Goal: Task Accomplishment & Management: Manage account settings

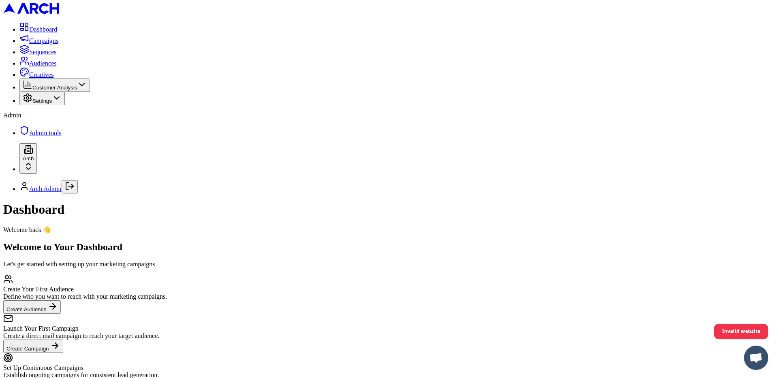
click at [40, 55] on span "Sequences" at bounding box center [43, 52] width 28 height 7
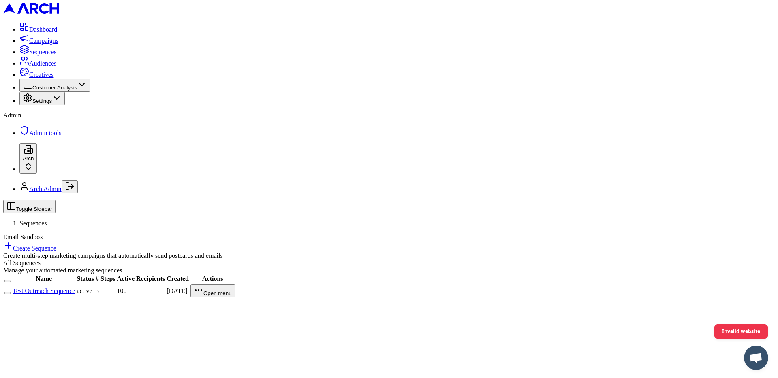
click at [75, 288] on link "Test Outreach Sequence" at bounding box center [44, 291] width 62 height 7
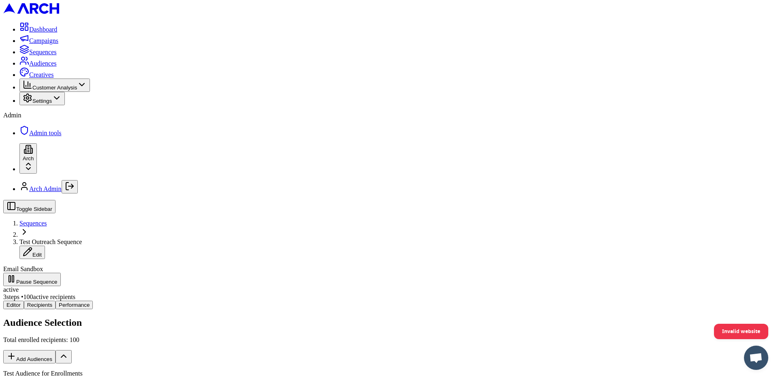
click at [55, 350] on button "Add Audiences" at bounding box center [29, 356] width 52 height 13
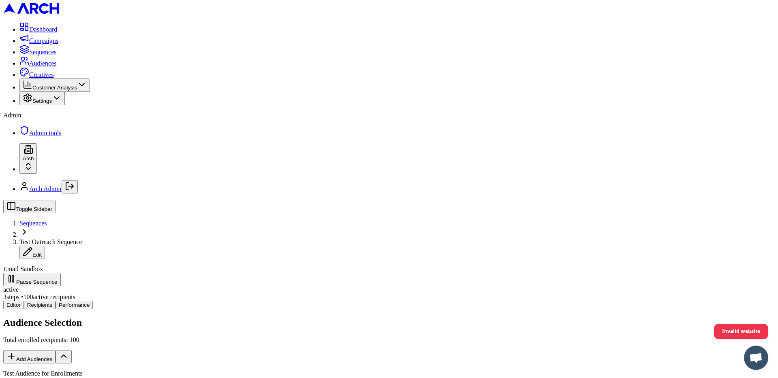
click at [467, 318] on div "Audience Selection Total enrolled recipients: 100 Add Audiences Test Audience f…" at bounding box center [388, 361] width 771 height 87
click at [55, 350] on button "Add Audiences" at bounding box center [29, 356] width 52 height 13
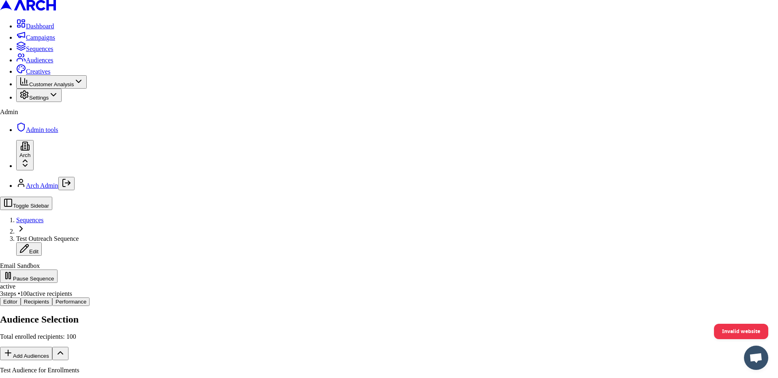
type input "t"
type input "df"
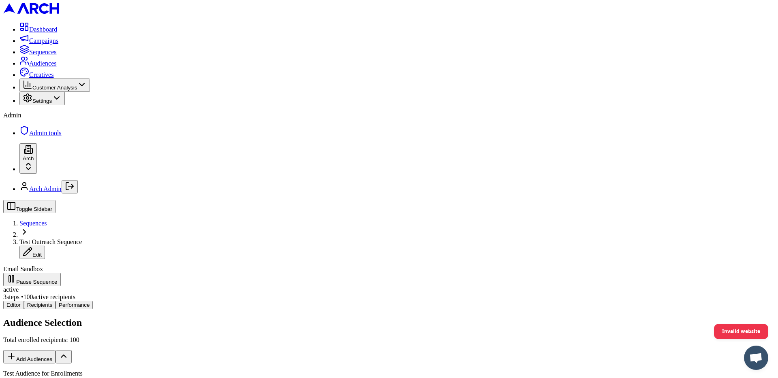
click at [55, 350] on button "Add Audiences" at bounding box center [29, 356] width 52 height 13
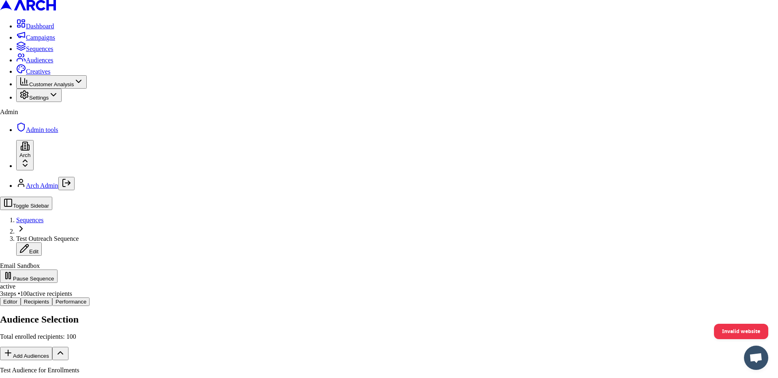
type input "d"
type input "test"
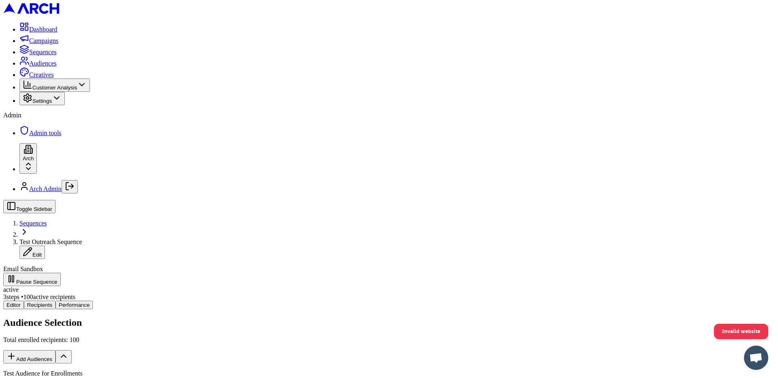
click at [55, 350] on button "Add Audiences" at bounding box center [29, 356] width 52 height 13
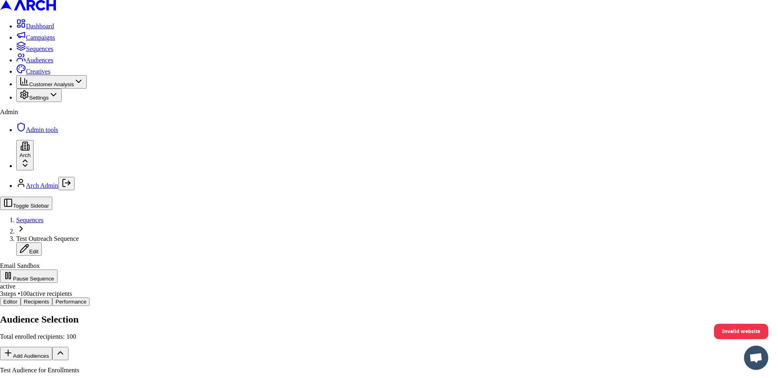
type input "test"
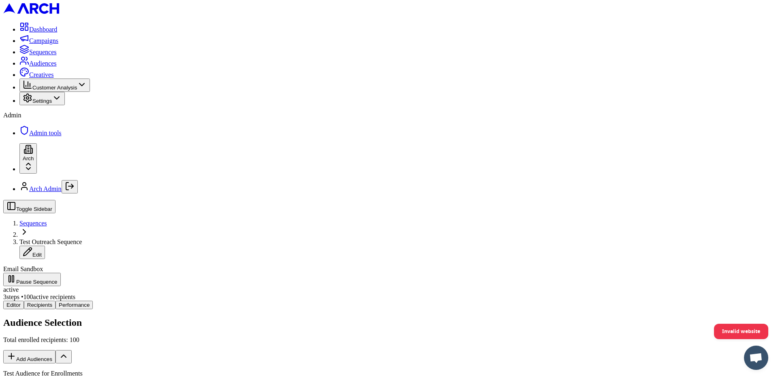
click at [55, 350] on button "Add Audiences" at bounding box center [29, 356] width 52 height 13
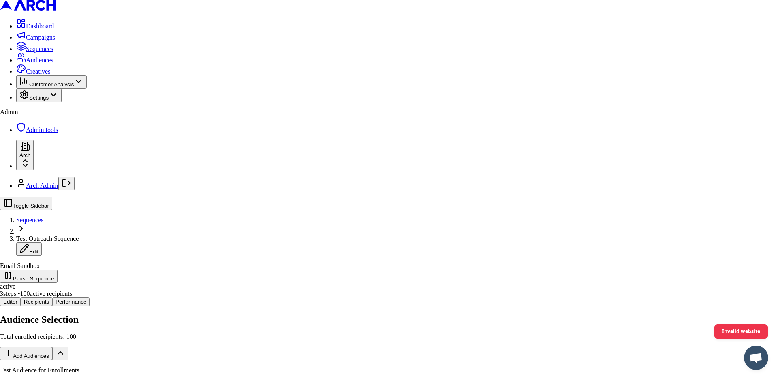
type input "test"
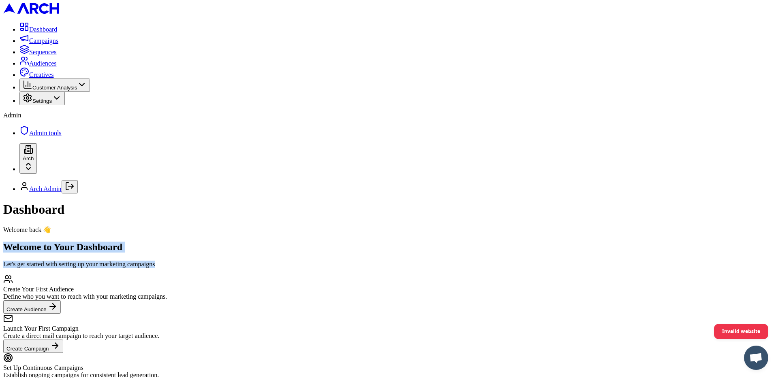
drag, startPoint x: 378, startPoint y: 55, endPoint x: 534, endPoint y: 69, distance: 157.0
click at [534, 242] on div "Welcome to Your Dashboard Let's get started with setting up your marketing camp…" at bounding box center [388, 255] width 771 height 26
click at [533, 261] on p "Let's get started with setting up your marketing campaigns" at bounding box center [388, 264] width 771 height 7
drag, startPoint x: 533, startPoint y: 70, endPoint x: 378, endPoint y: 54, distance: 155.5
click at [368, 242] on div "Welcome to Your Dashboard Let's get started with setting up your marketing camp…" at bounding box center [388, 255] width 771 height 26
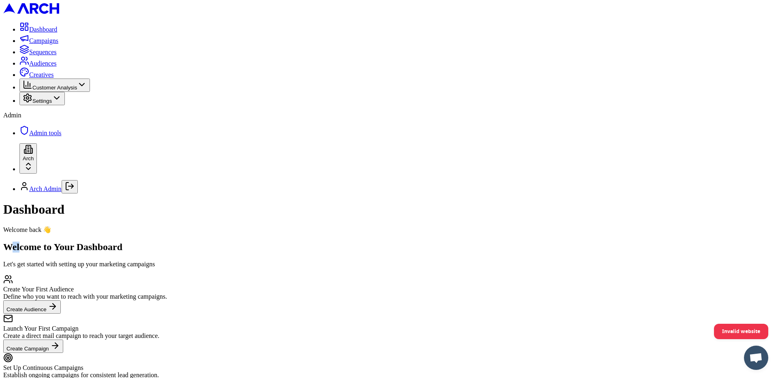
drag, startPoint x: 393, startPoint y: 58, endPoint x: 382, endPoint y: 59, distance: 10.6
click at [382, 242] on h2 "Welcome to Your Dashboard" at bounding box center [388, 247] width 771 height 11
click at [93, 356] on html "Dashboard Campaigns Sequences Audiences Creatives Customer Analysis Settings Ad…" at bounding box center [389, 206] width 778 height 413
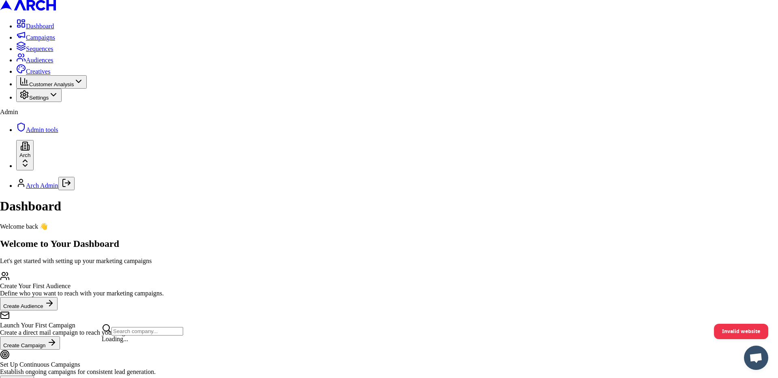
click at [93, 356] on html "Dashboard Campaigns Sequences Audiences Creatives Customer Analysis Settings Ad…" at bounding box center [389, 204] width 778 height 409
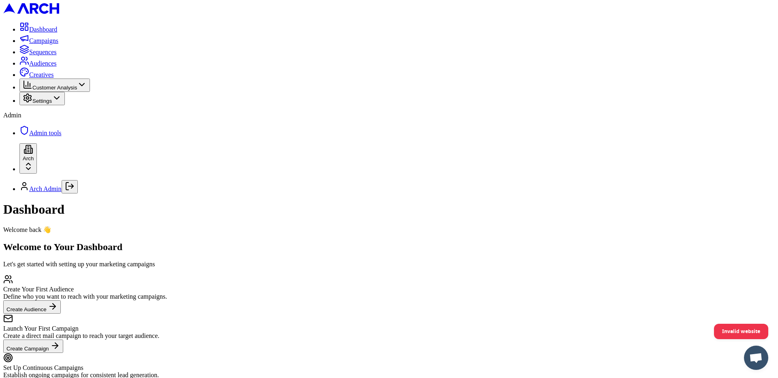
click at [57, 67] on span "Audiences" at bounding box center [43, 63] width 28 height 7
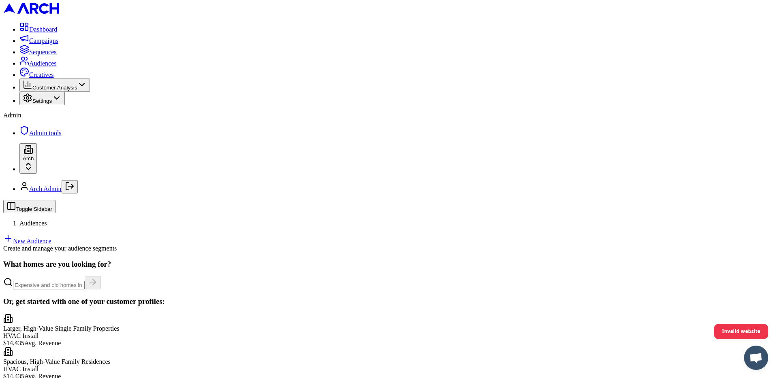
click at [51, 238] on link "New Audience" at bounding box center [27, 241] width 48 height 7
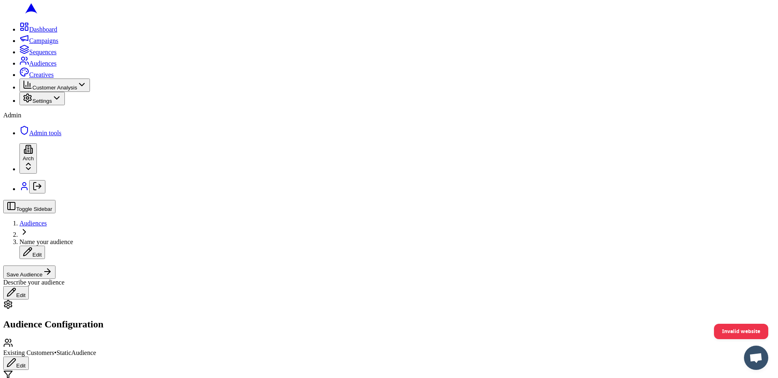
scroll to position [194, 0]
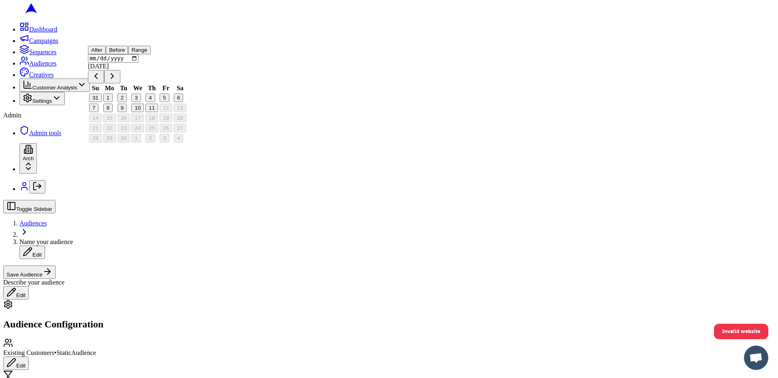
click at [150, 54] on button "Range" at bounding box center [139, 50] width 22 height 9
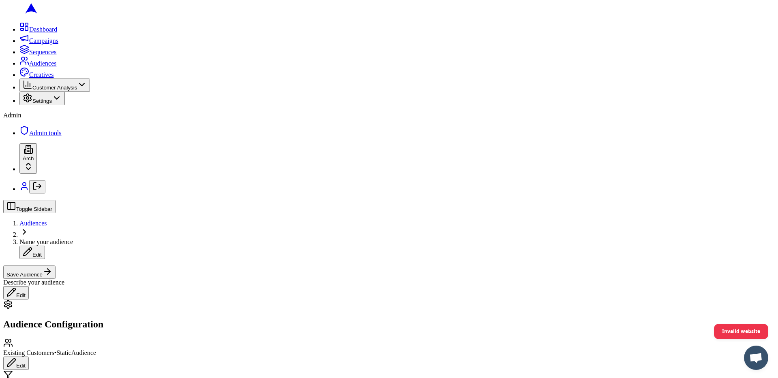
scroll to position [0, 0]
click at [29, 357] on button "Edit" at bounding box center [16, 363] width 26 height 13
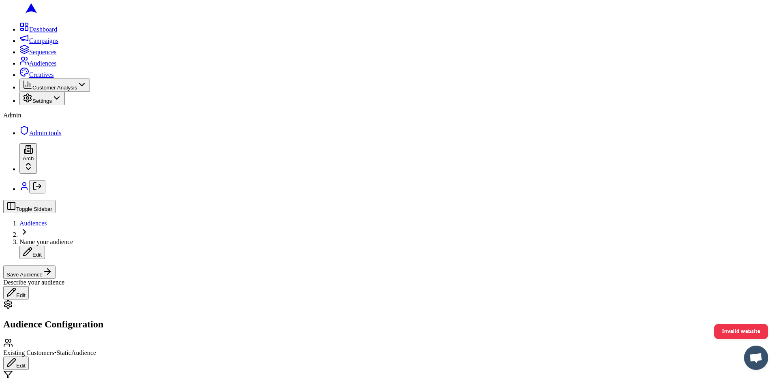
scroll to position [187, 0]
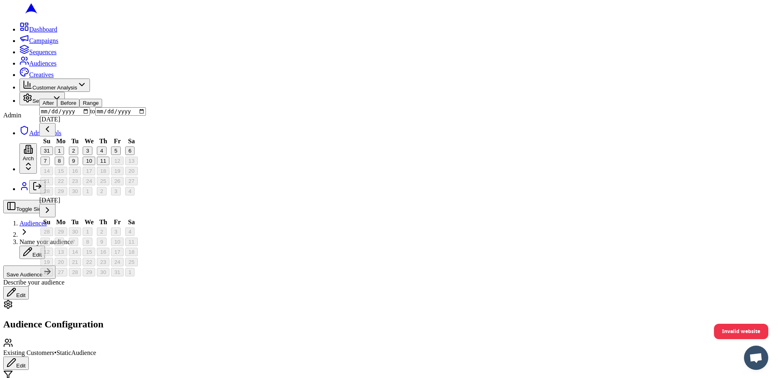
scroll to position [139, 0]
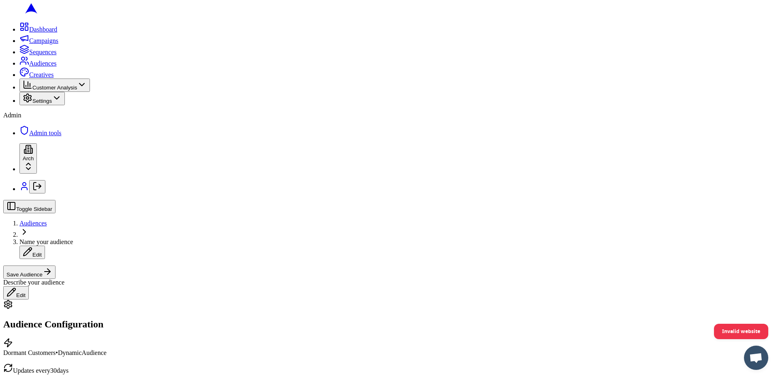
scroll to position [146, 0]
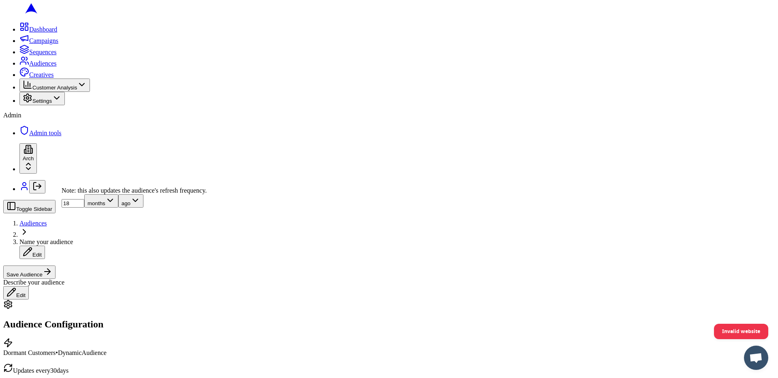
scroll to position [202, 0]
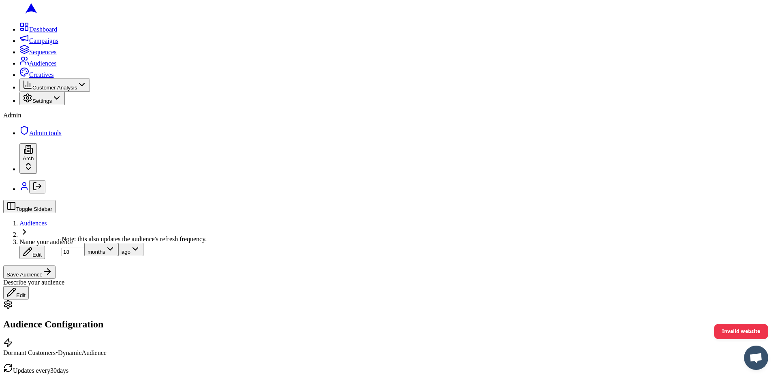
click at [55, 266] on button "Save Audience" at bounding box center [29, 272] width 52 height 13
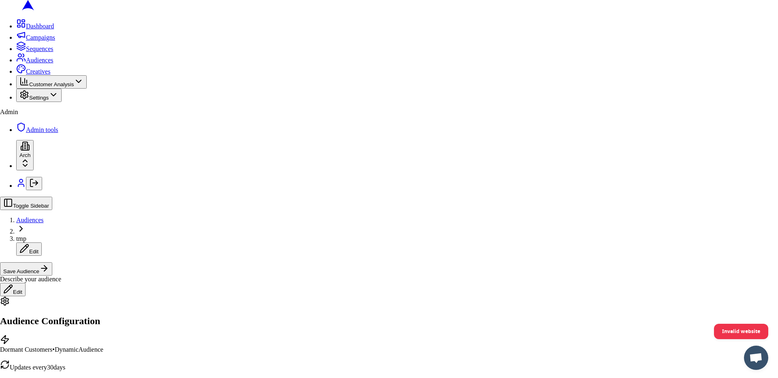
type input "tmp"
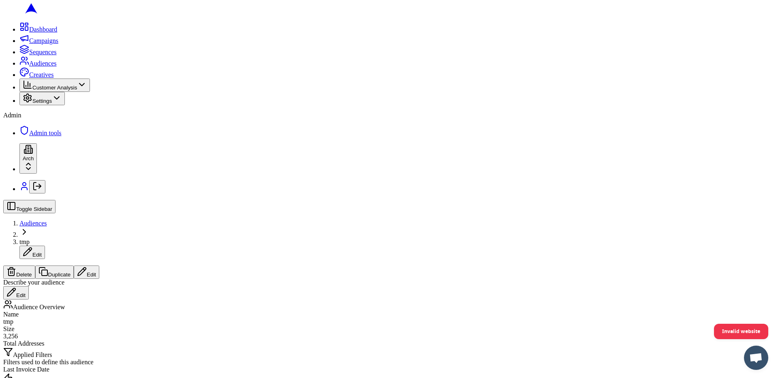
click at [49, 366] on span "Last Invoice Date" at bounding box center [26, 369] width 46 height 7
click at [79, 359] on div "Filters used to define this audience" at bounding box center [388, 362] width 771 height 7
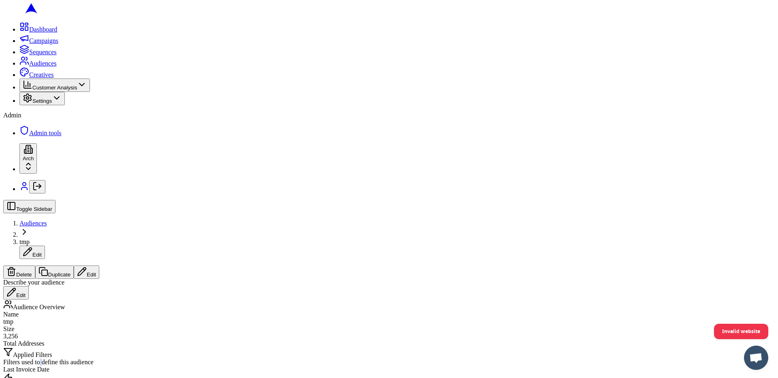
click at [79, 359] on div "Filters used to define this audience" at bounding box center [388, 362] width 771 height 7
click at [94, 359] on div "Filters used to define this audience" at bounding box center [388, 362] width 771 height 7
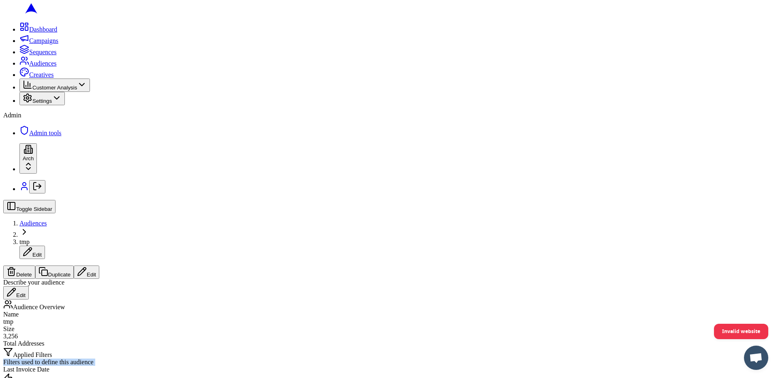
click at [91, 359] on div "Filters used to define this audience" at bounding box center [388, 362] width 771 height 7
click at [19, 55] on link "Sequences" at bounding box center [37, 52] width 37 height 7
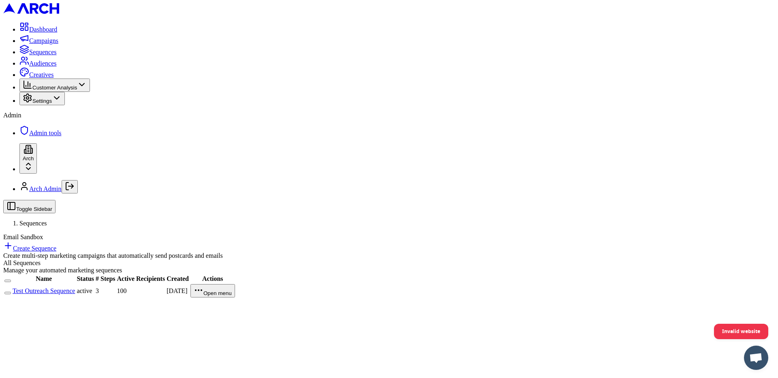
click at [56, 245] on link "Create Sequence" at bounding box center [29, 248] width 53 height 7
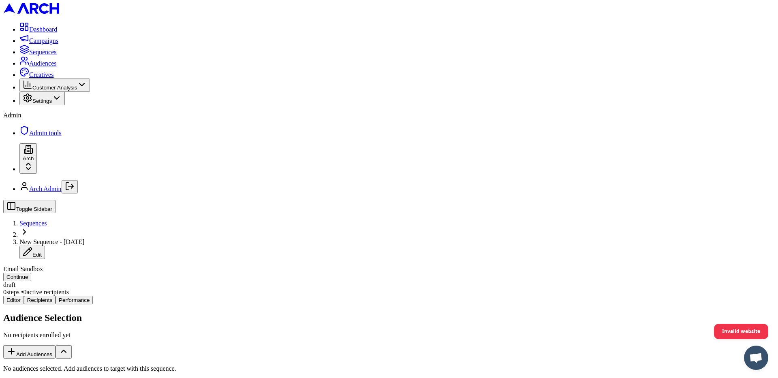
click at [55, 345] on button "Add Audiences" at bounding box center [29, 351] width 52 height 13
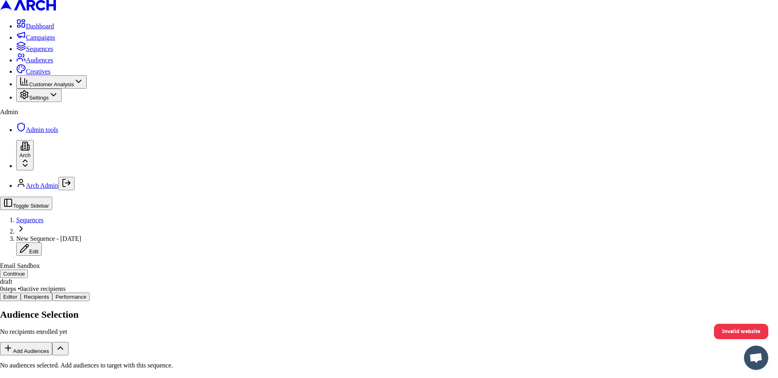
type input "500"
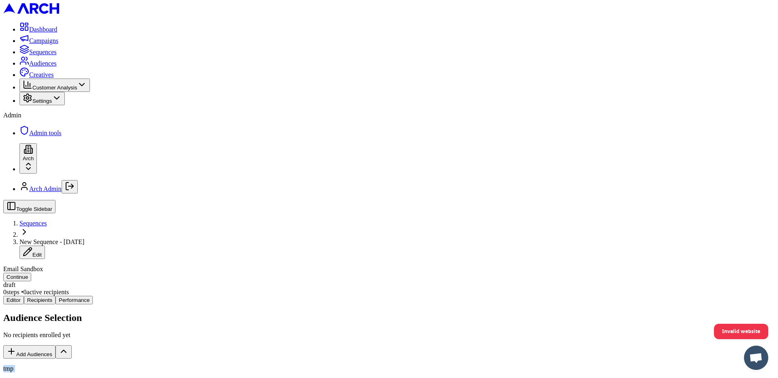
drag, startPoint x: 276, startPoint y: 149, endPoint x: 131, endPoint y: 128, distance: 146.2
click at [121, 313] on div "Audience Selection No recipients enrolled yet Add Audiences tmp Dynamic Current…" at bounding box center [388, 366] width 771 height 106
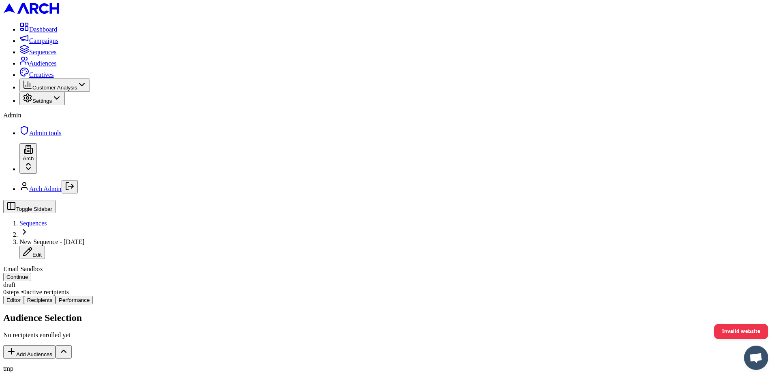
drag, startPoint x: 220, startPoint y: 147, endPoint x: 270, endPoint y: 149, distance: 50.6
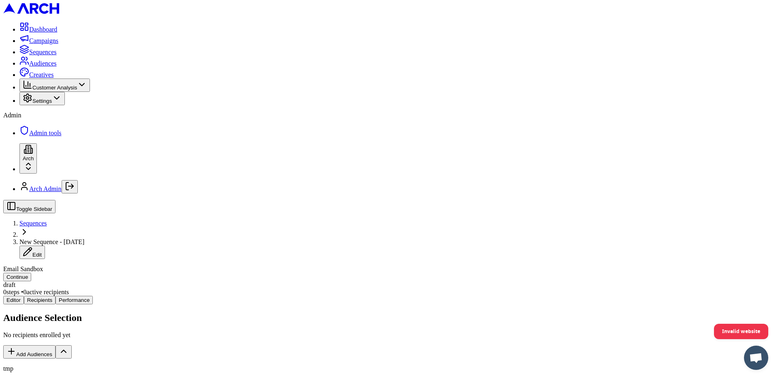
drag, startPoint x: 270, startPoint y: 149, endPoint x: 211, endPoint y: 149, distance: 58.7
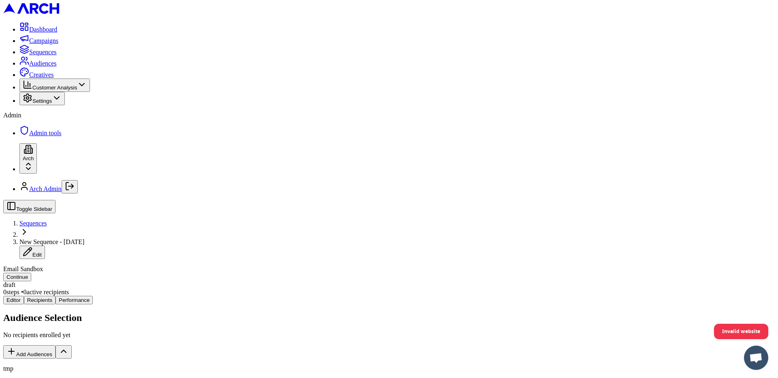
click at [31, 273] on button "Continue" at bounding box center [17, 277] width 28 height 9
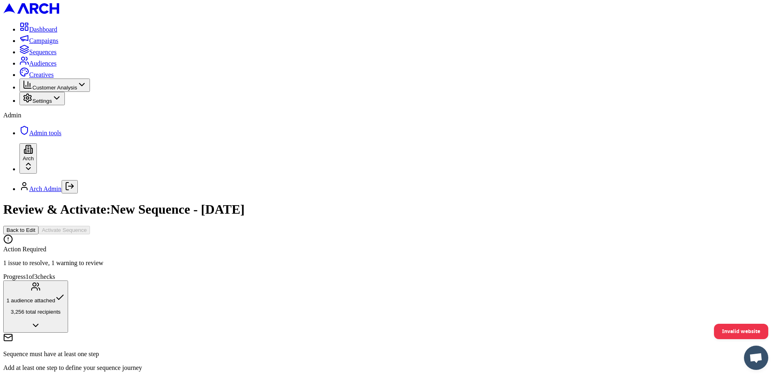
click at [65, 293] on div "1 audience attached" at bounding box center [35, 298] width 58 height 11
drag, startPoint x: 608, startPoint y: 130, endPoint x: 651, endPoint y: 131, distance: 42.9
click at [651, 333] on div "• tmp dynamic 3,256 recipients" at bounding box center [388, 344] width 771 height 22
click at [38, 226] on button "Back to Edit" at bounding box center [20, 230] width 35 height 9
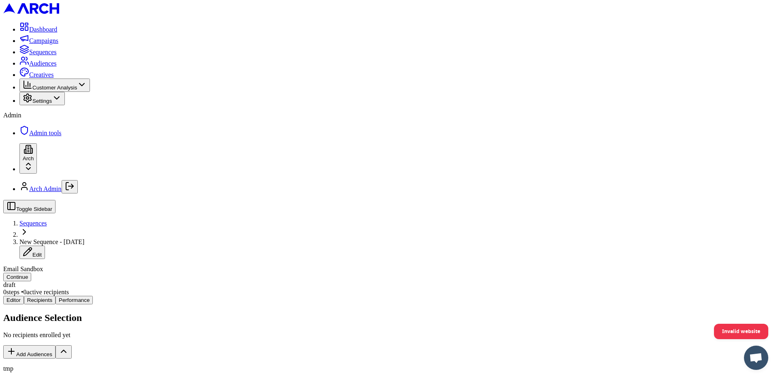
click at [31, 273] on button "Continue" at bounding box center [17, 277] width 28 height 9
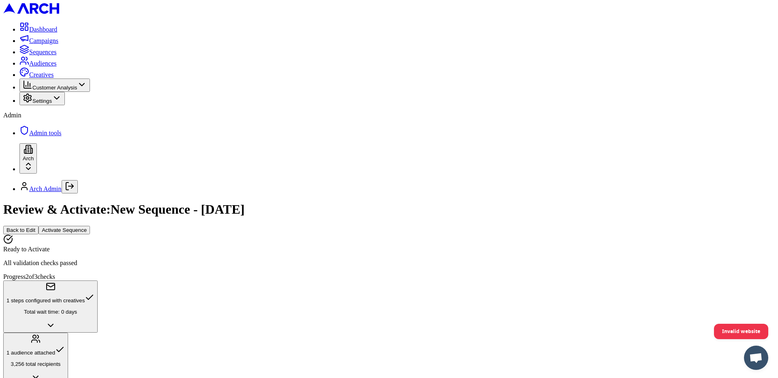
click at [65, 361] on p "3,256 total recipients" at bounding box center [35, 364] width 58 height 6
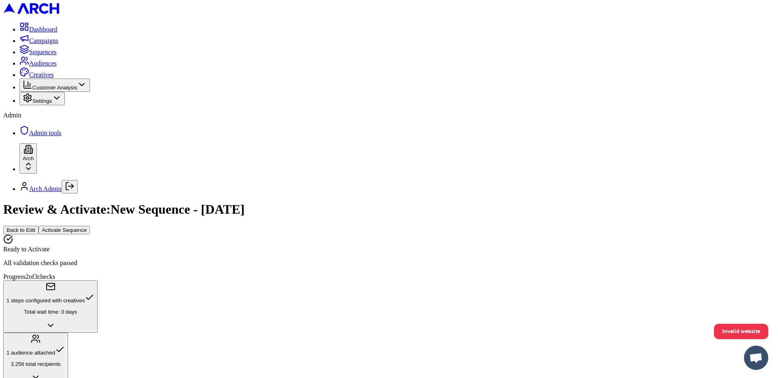
click at [288, 202] on h1 "Review & Activate: New Sequence - Sep 11, 2025" at bounding box center [388, 209] width 771 height 15
click at [286, 202] on h1 "Review & Activate: New Sequence - Sep 11, 2025" at bounding box center [388, 209] width 771 height 15
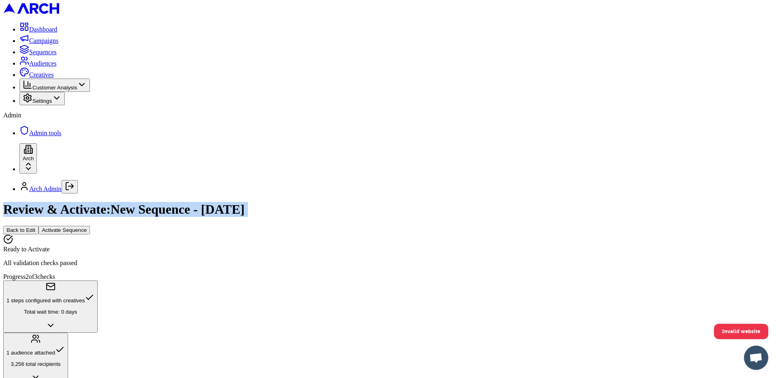
click at [286, 202] on h1 "Review & Activate: New Sequence - Sep 11, 2025" at bounding box center [388, 209] width 771 height 15
click at [287, 202] on h1 "Review & Activate: New Sequence - Sep 11, 2025" at bounding box center [388, 209] width 771 height 15
click at [300, 202] on h1 "Review & Activate: New Sequence - Sep 11, 2025" at bounding box center [388, 209] width 771 height 15
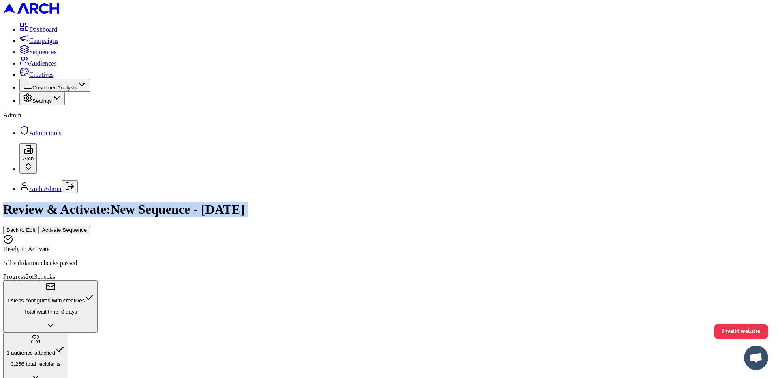
click at [300, 202] on h1 "Review & Activate: New Sequence - Sep 11, 2025" at bounding box center [388, 209] width 771 height 15
click at [292, 202] on h1 "Review & Activate: New Sequence - Sep 11, 2025" at bounding box center [388, 209] width 771 height 15
click at [55, 350] on span "1 audience attached" at bounding box center [30, 353] width 49 height 6
click at [38, 226] on button "Back to Edit" at bounding box center [20, 230] width 35 height 9
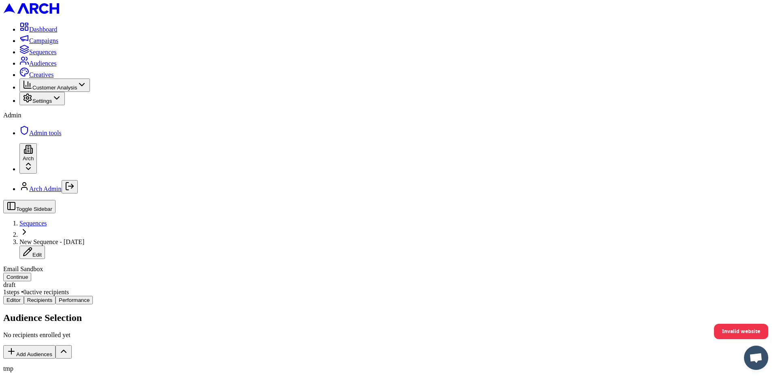
click at [31, 273] on button "Continue" at bounding box center [17, 277] width 28 height 9
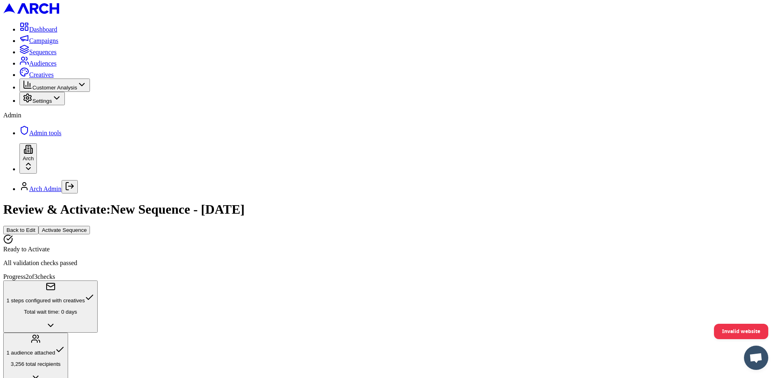
click at [65, 345] on div "1 audience attached" at bounding box center [35, 350] width 58 height 11
click at [57, 67] on span "Audiences" at bounding box center [43, 63] width 28 height 7
click at [38, 226] on button "Back to Edit" at bounding box center [20, 230] width 35 height 9
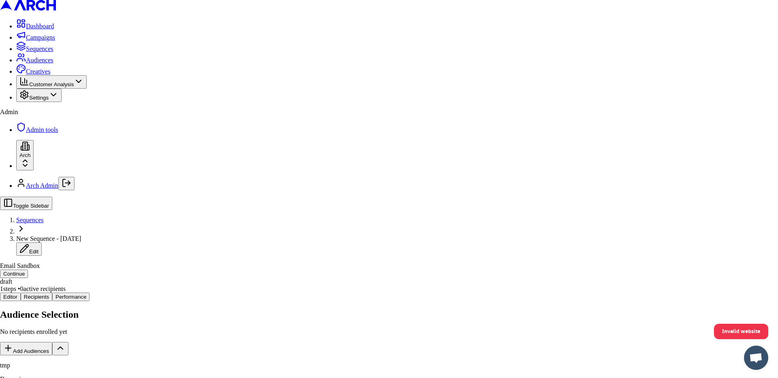
type button "on"
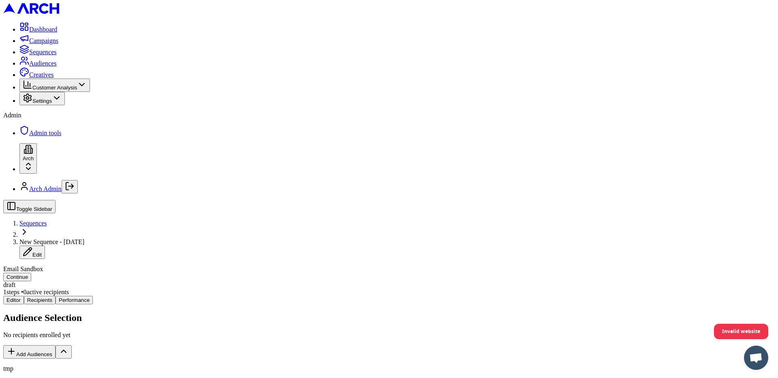
click at [31, 273] on button "Continue" at bounding box center [17, 277] width 28 height 9
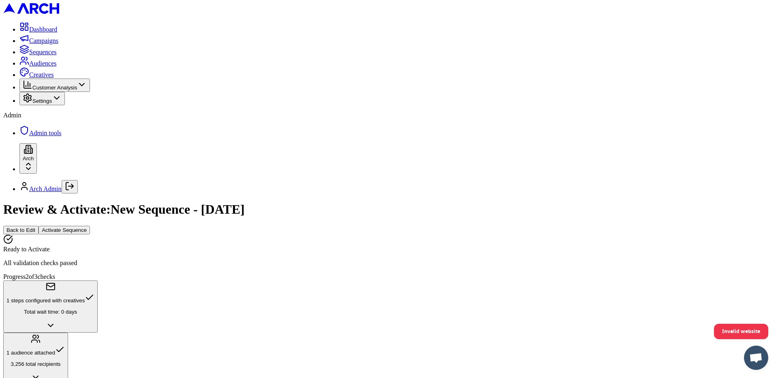
click at [65, 345] on div "1 audience attached 3,256 total recipients" at bounding box center [35, 356] width 58 height 22
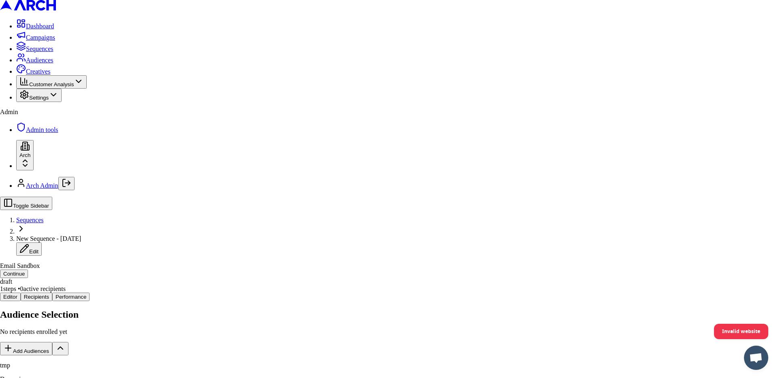
type button "on"
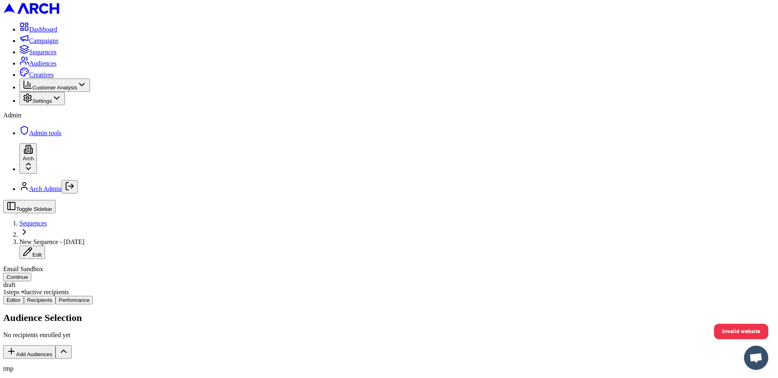
click at [47, 67] on span "Audiences" at bounding box center [43, 63] width 28 height 7
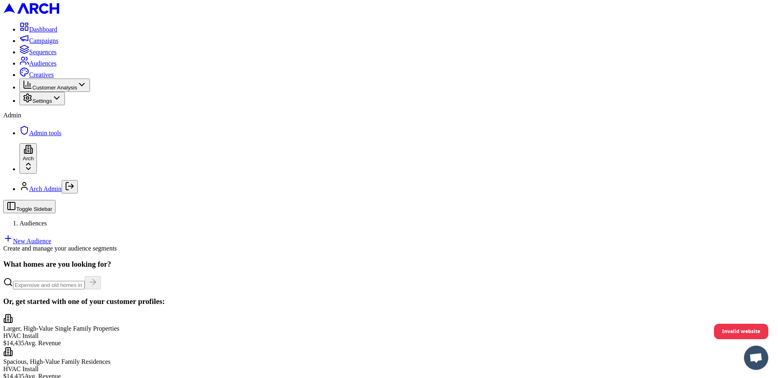
click at [51, 238] on link "New Audience" at bounding box center [27, 241] width 48 height 7
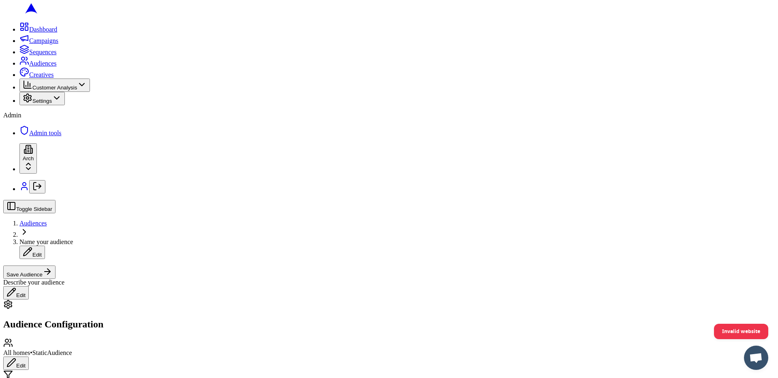
scroll to position [176, 0]
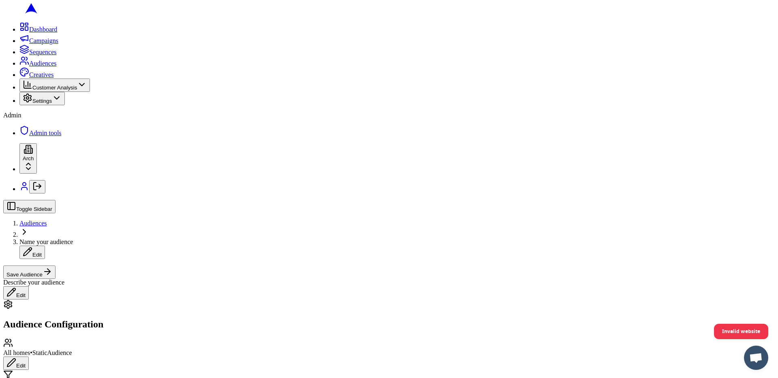
scroll to position [0, 0]
click at [29, 357] on button "Edit" at bounding box center [16, 363] width 26 height 13
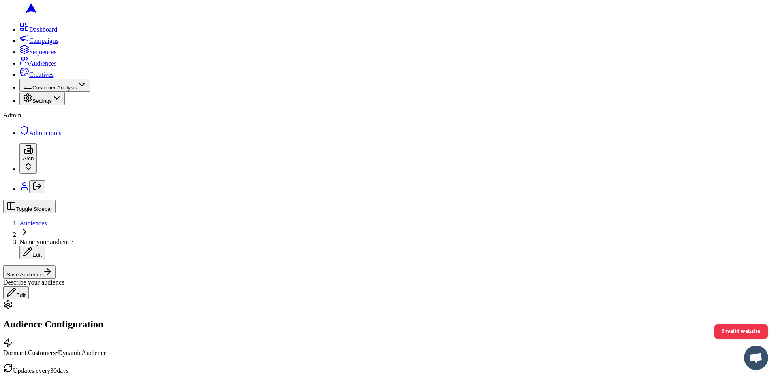
scroll to position [160, 0]
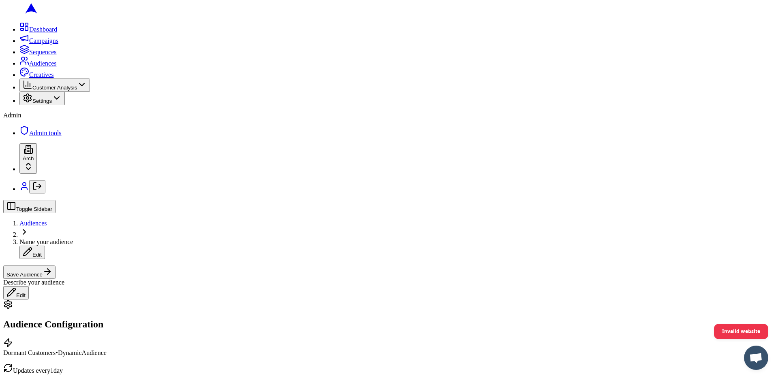
scroll to position [293, 0]
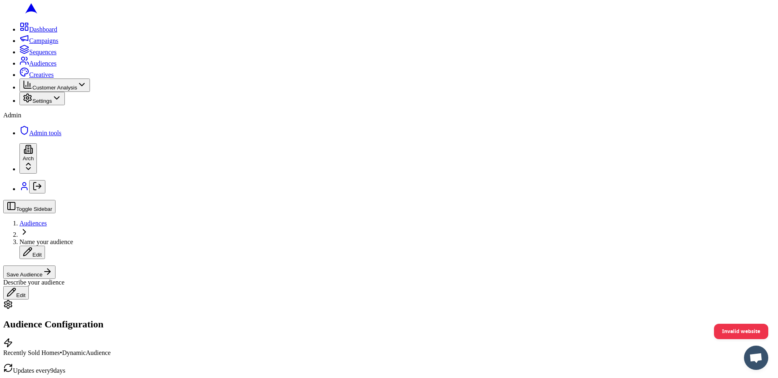
scroll to position [204, 0]
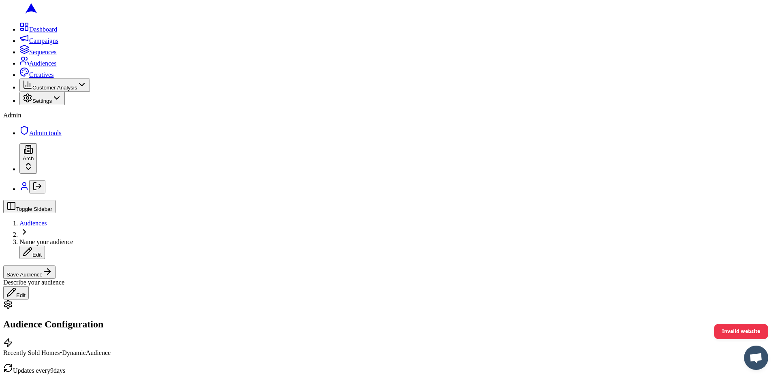
type input "30"
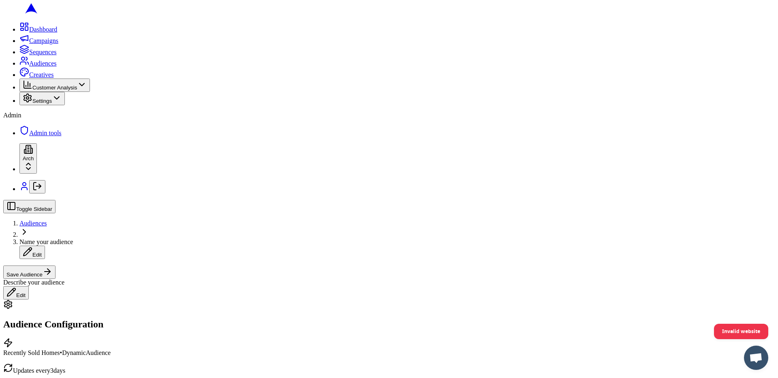
drag, startPoint x: 259, startPoint y: 257, endPoint x: 67, endPoint y: 257, distance: 192.0
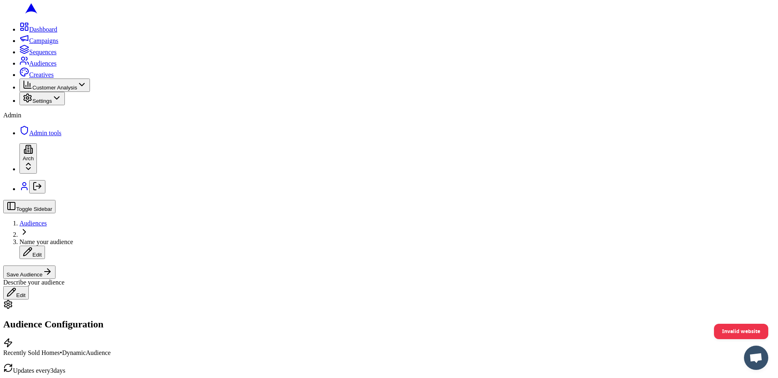
click at [247, 338] on div at bounding box center [388, 338] width 771 height 0
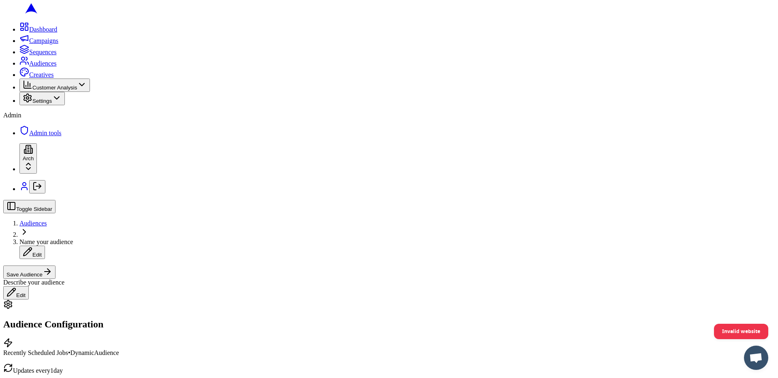
scroll to position [209, 0]
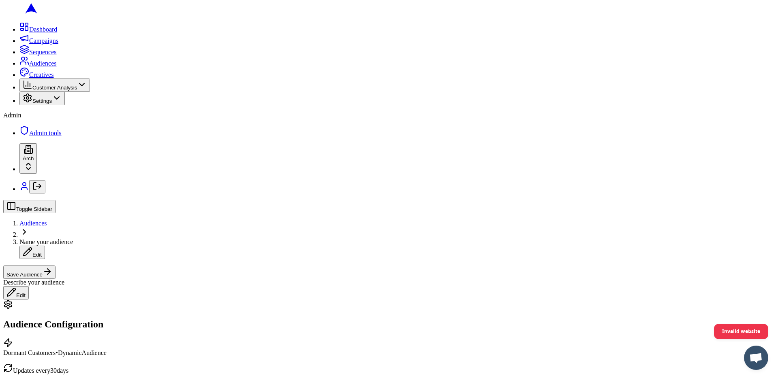
scroll to position [224, 0]
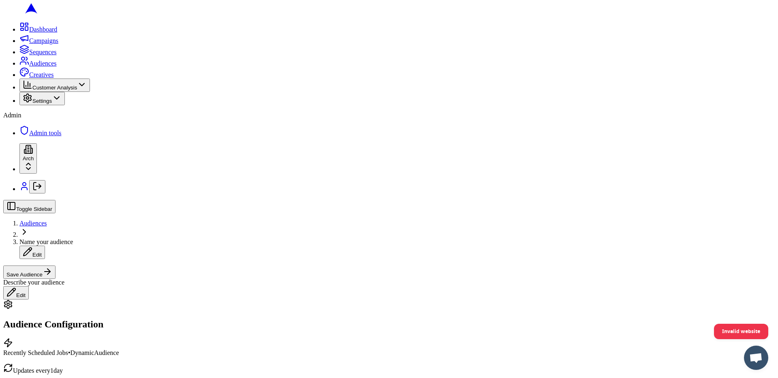
scroll to position [304, 0]
click at [19, 67] on link "Audiences" at bounding box center [37, 63] width 37 height 7
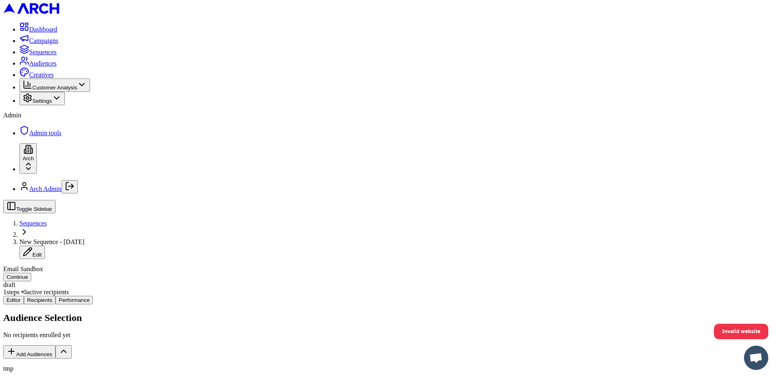
click at [93, 296] on button "Performance" at bounding box center [73, 300] width 37 height 9
click at [57, 67] on span "Audiences" at bounding box center [43, 63] width 28 height 7
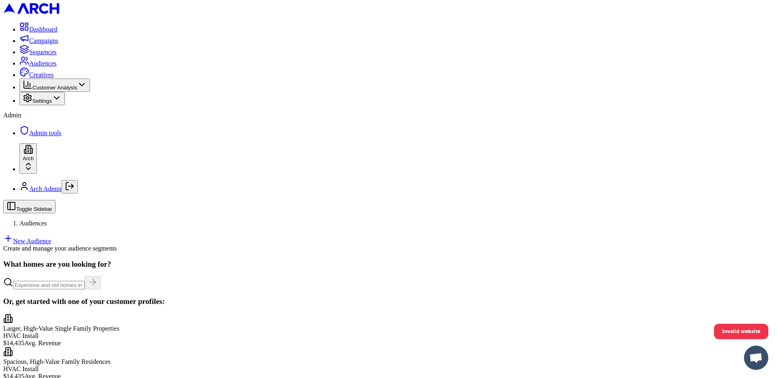
click at [51, 238] on link "New Audience" at bounding box center [27, 241] width 48 height 7
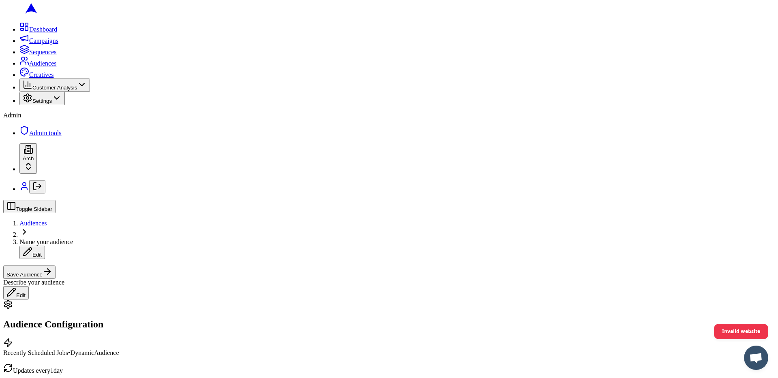
scroll to position [136, 0]
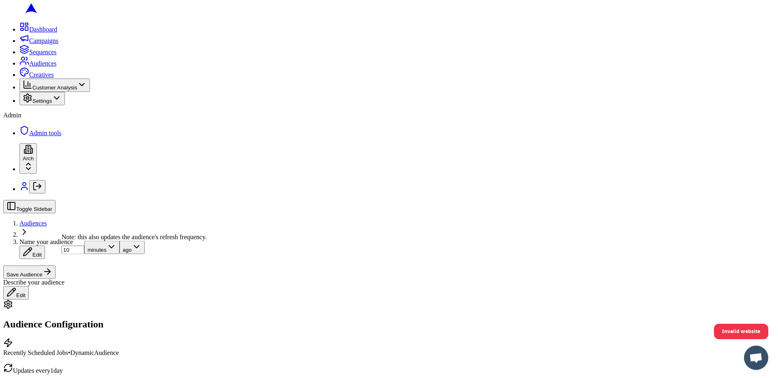
drag, startPoint x: 276, startPoint y: 227, endPoint x: 21, endPoint y: 201, distance: 255.6
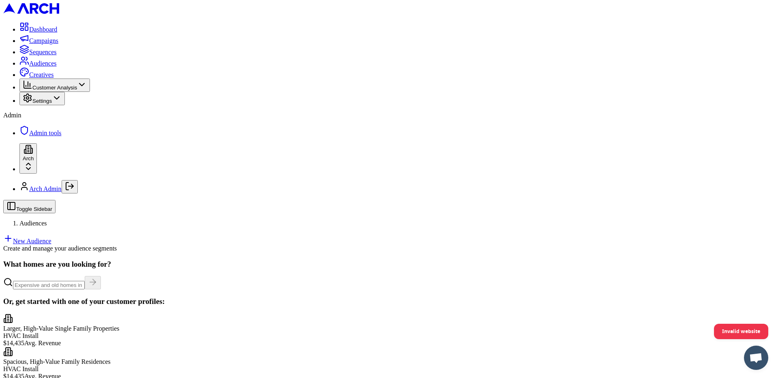
scroll to position [63, 0]
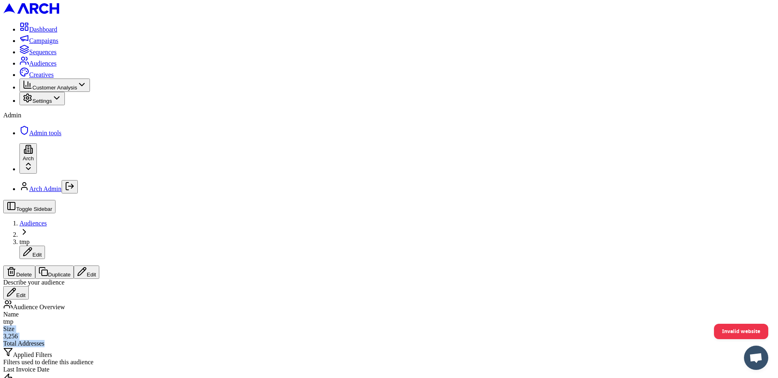
drag, startPoint x: 376, startPoint y: 115, endPoint x: 337, endPoint y: 90, distance: 46.6
click at [337, 326] on div "Size 3,256 Total Addresses" at bounding box center [388, 337] width 771 height 22
click at [337, 326] on div "Size" at bounding box center [388, 329] width 771 height 7
drag, startPoint x: 337, startPoint y: 91, endPoint x: 375, endPoint y: 116, distance: 46.2
click at [375, 311] on div "Name tmp Size 3,256 Total Addresses" at bounding box center [388, 329] width 771 height 36
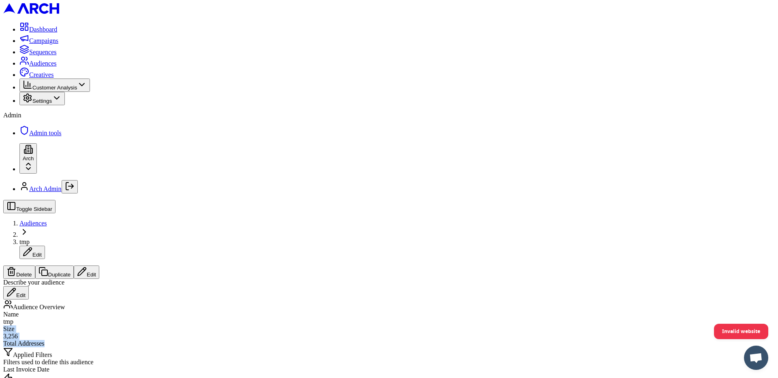
click at [375, 311] on div "Name tmp Size 3,256 Total Addresses" at bounding box center [388, 329] width 771 height 36
drag, startPoint x: 172, startPoint y: 183, endPoint x: 130, endPoint y: 183, distance: 41.7
click at [49, 366] on span "Last Invoice Date" at bounding box center [26, 369] width 46 height 7
drag, startPoint x: 129, startPoint y: 183, endPoint x: 174, endPoint y: 185, distance: 44.6
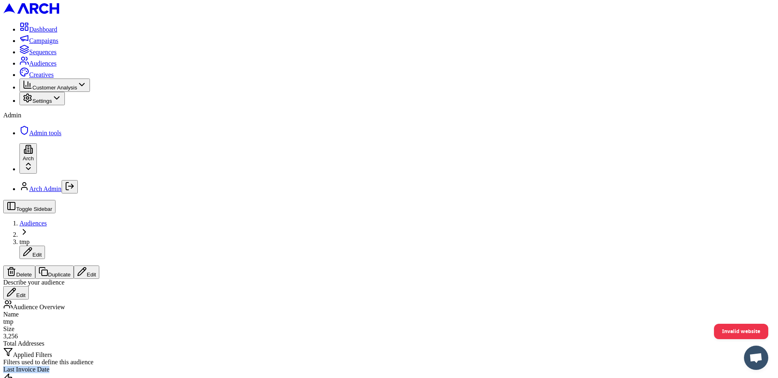
click at [49, 366] on span "Last Invoice Date" at bounding box center [26, 369] width 46 height 7
drag, startPoint x: 175, startPoint y: 182, endPoint x: 128, endPoint y: 184, distance: 47.0
click at [128, 366] on div "Last Invoice Date Last 18 months" at bounding box center [388, 379] width 771 height 26
click at [49, 366] on span "Last Invoice Date" at bounding box center [26, 369] width 46 height 7
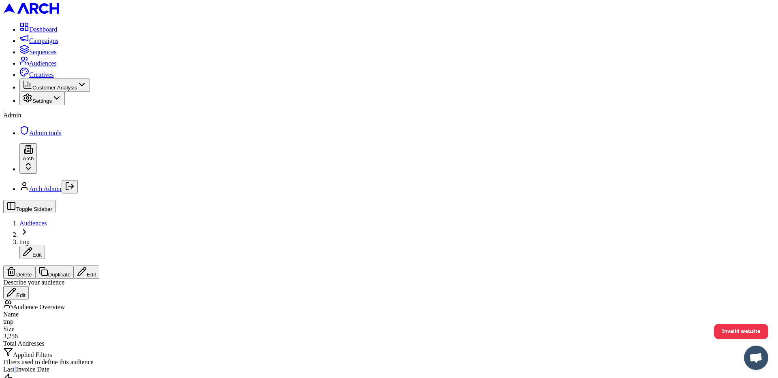
click at [49, 366] on span "Last Invoice Date" at bounding box center [26, 369] width 46 height 7
drag, startPoint x: 147, startPoint y: 183, endPoint x: 481, endPoint y: 0, distance: 380.6
click at [49, 55] on link "Sequences" at bounding box center [37, 52] width 37 height 7
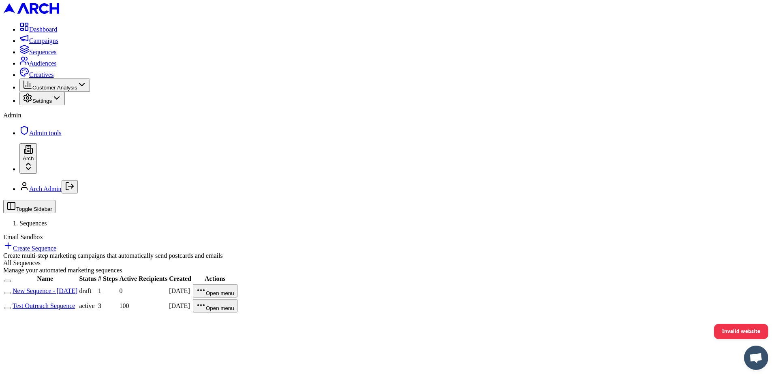
click at [77, 288] on link "New Sequence - [DATE]" at bounding box center [45, 291] width 65 height 7
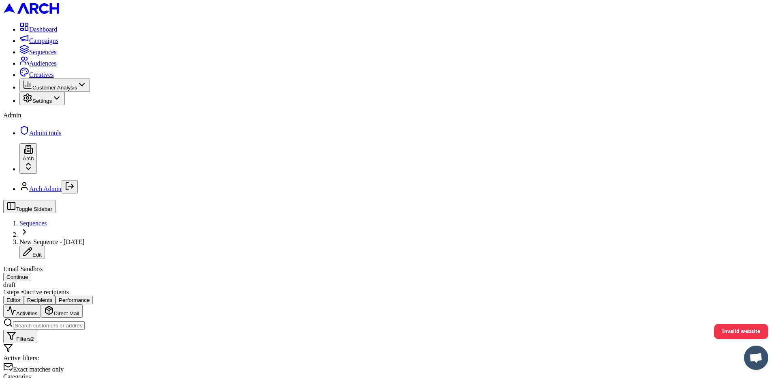
click at [31, 273] on button "Continue" at bounding box center [17, 277] width 28 height 9
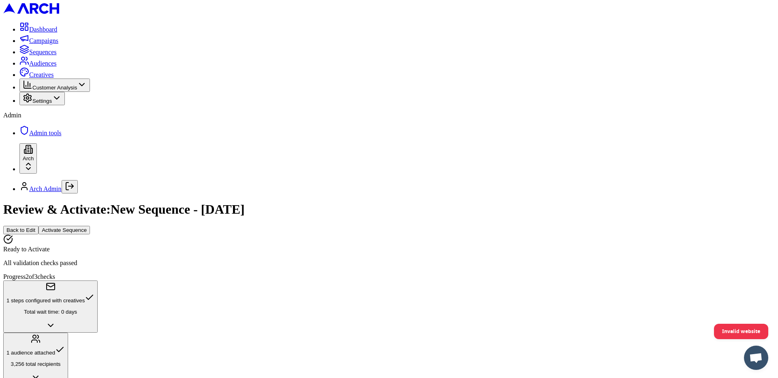
drag, startPoint x: 399, startPoint y: 178, endPoint x: 246, endPoint y: 171, distance: 152.4
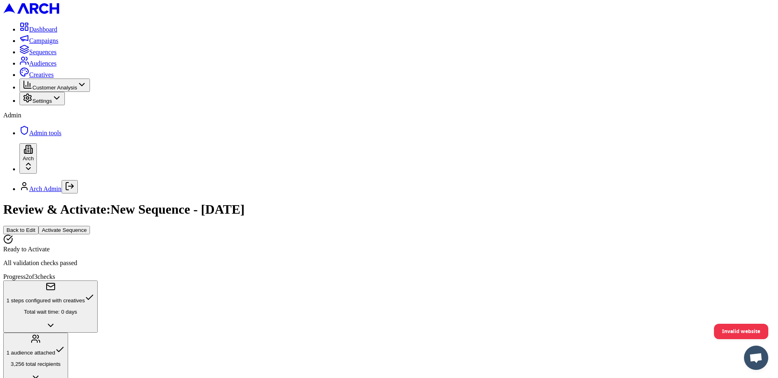
click at [65, 345] on div "1 audience attached" at bounding box center [35, 350] width 58 height 11
drag, startPoint x: 281, startPoint y: 161, endPoint x: 650, endPoint y: 160, distance: 369.3
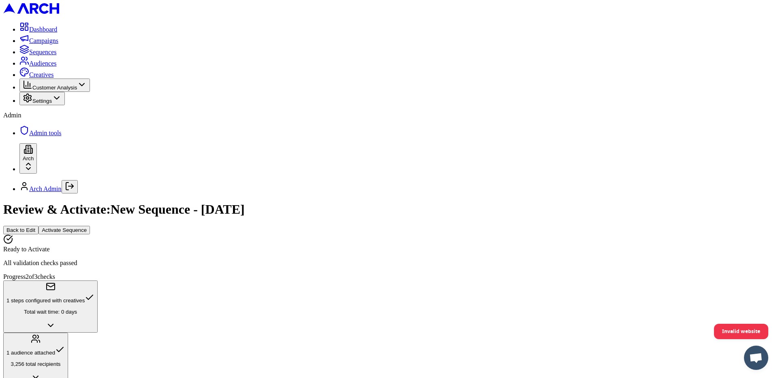
click at [68, 333] on button "1 audience attached 3,256 total recipients" at bounding box center [35, 359] width 65 height 52
